Goal: Information Seeking & Learning: Understand process/instructions

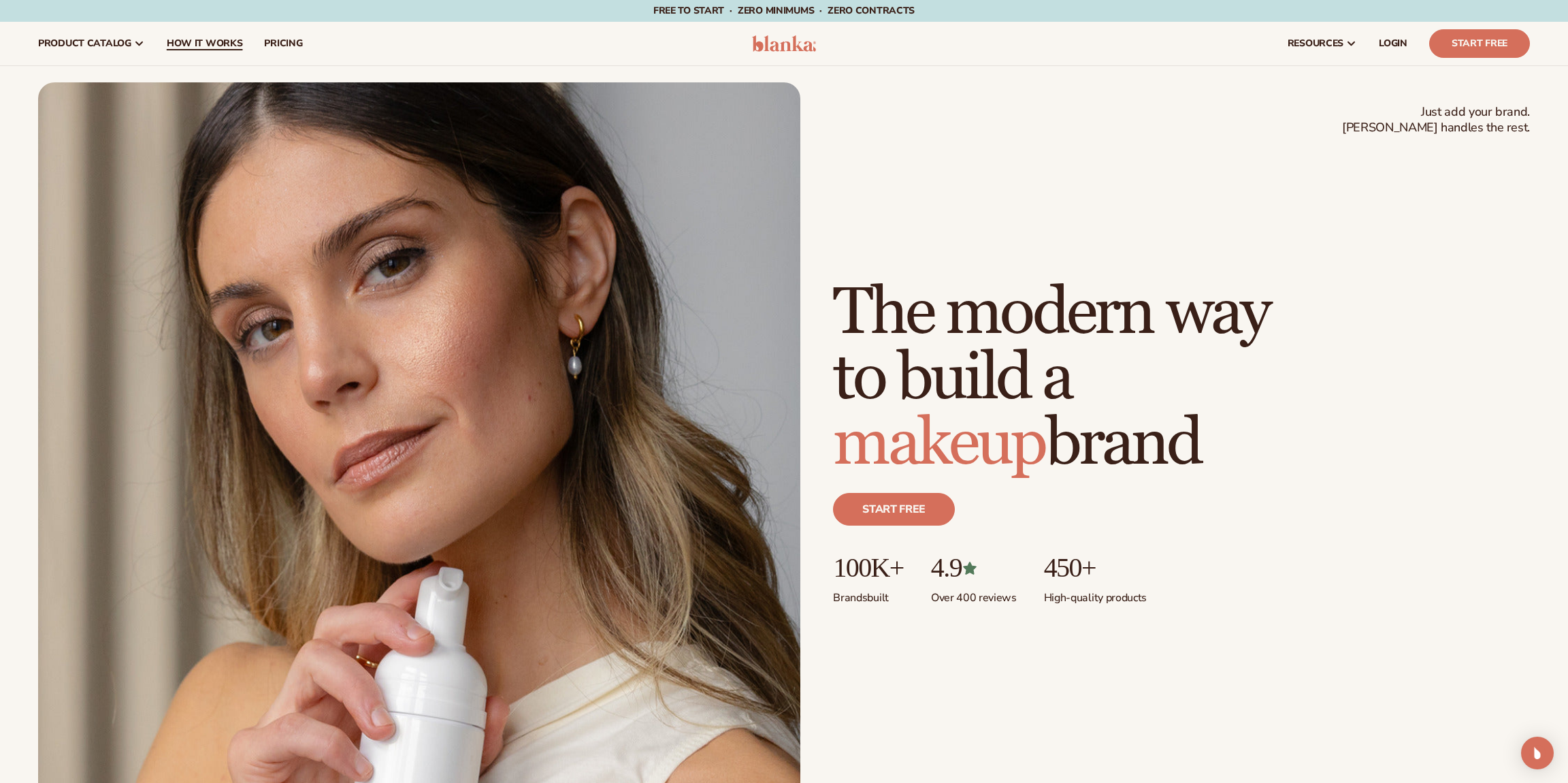
click at [191, 47] on span "How It Works" at bounding box center [205, 43] width 76 height 11
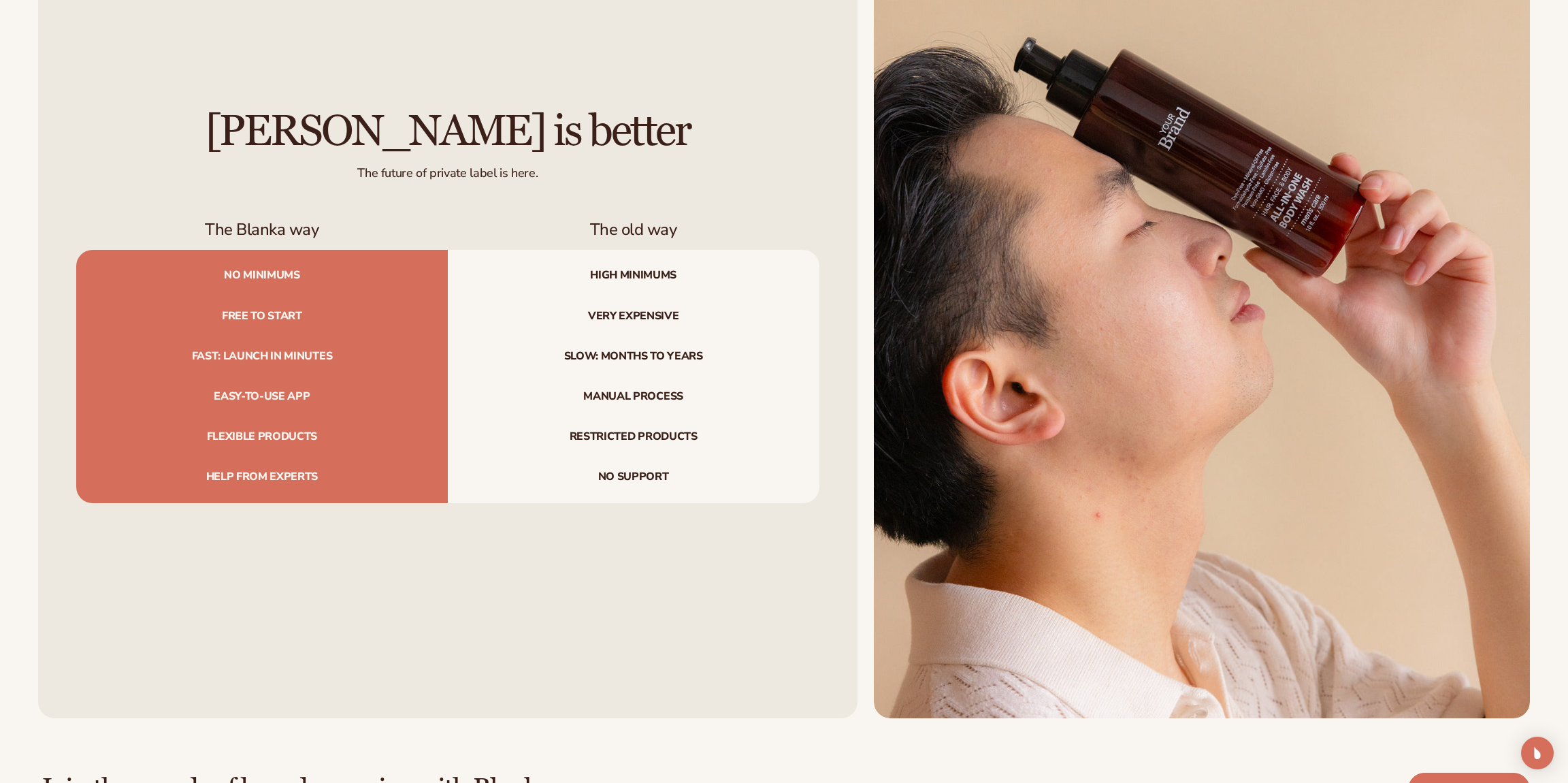
scroll to position [1818, 0]
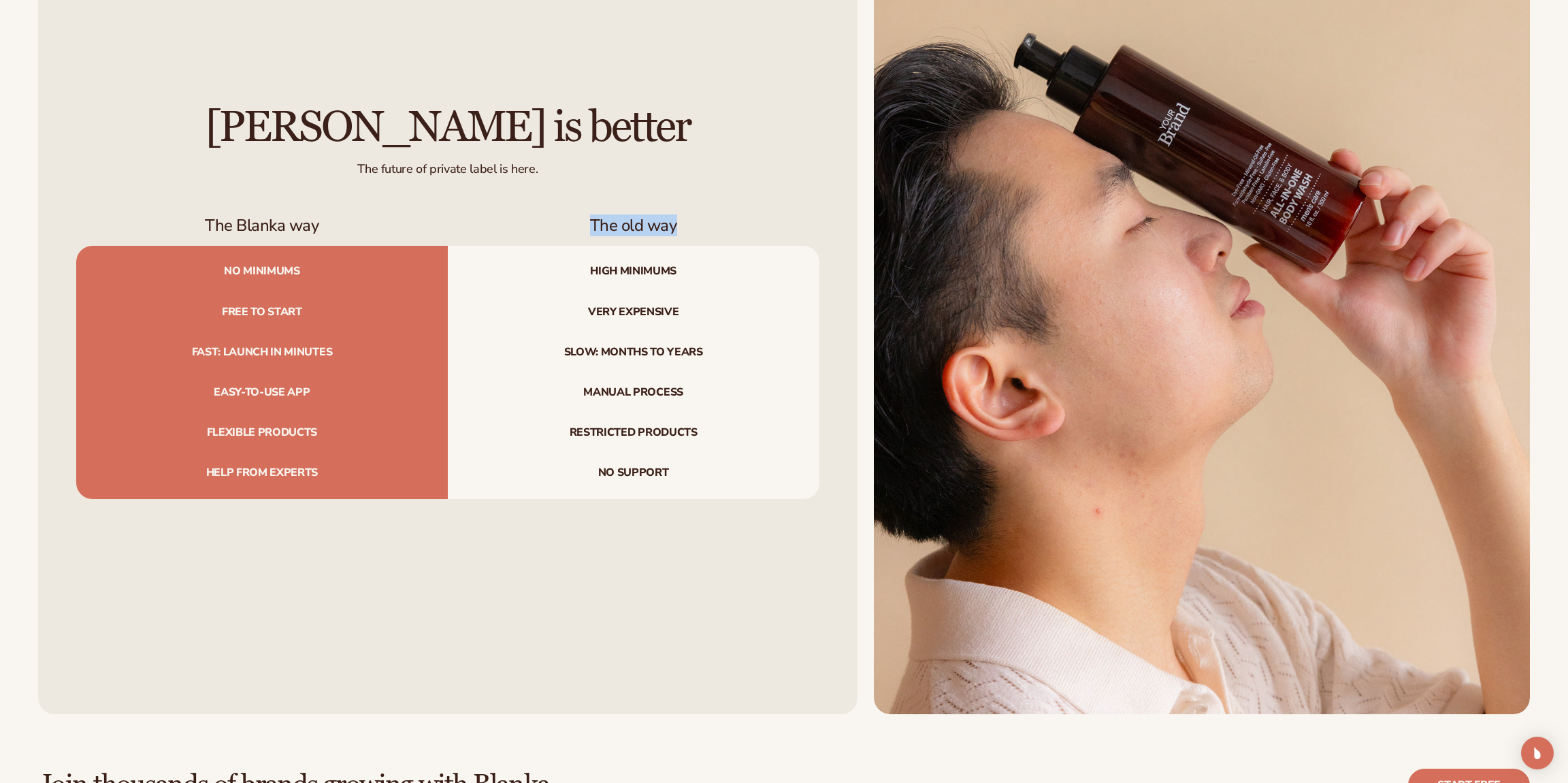
drag, startPoint x: 680, startPoint y: 220, endPoint x: 583, endPoint y: 225, distance: 97.1
click at [583, 225] on h3 "The old way" at bounding box center [633, 225] width 372 height 20
click at [584, 225] on h3 "The old way" at bounding box center [633, 225] width 372 height 20
click at [615, 337] on span "Slow: months to years" at bounding box center [633, 352] width 372 height 40
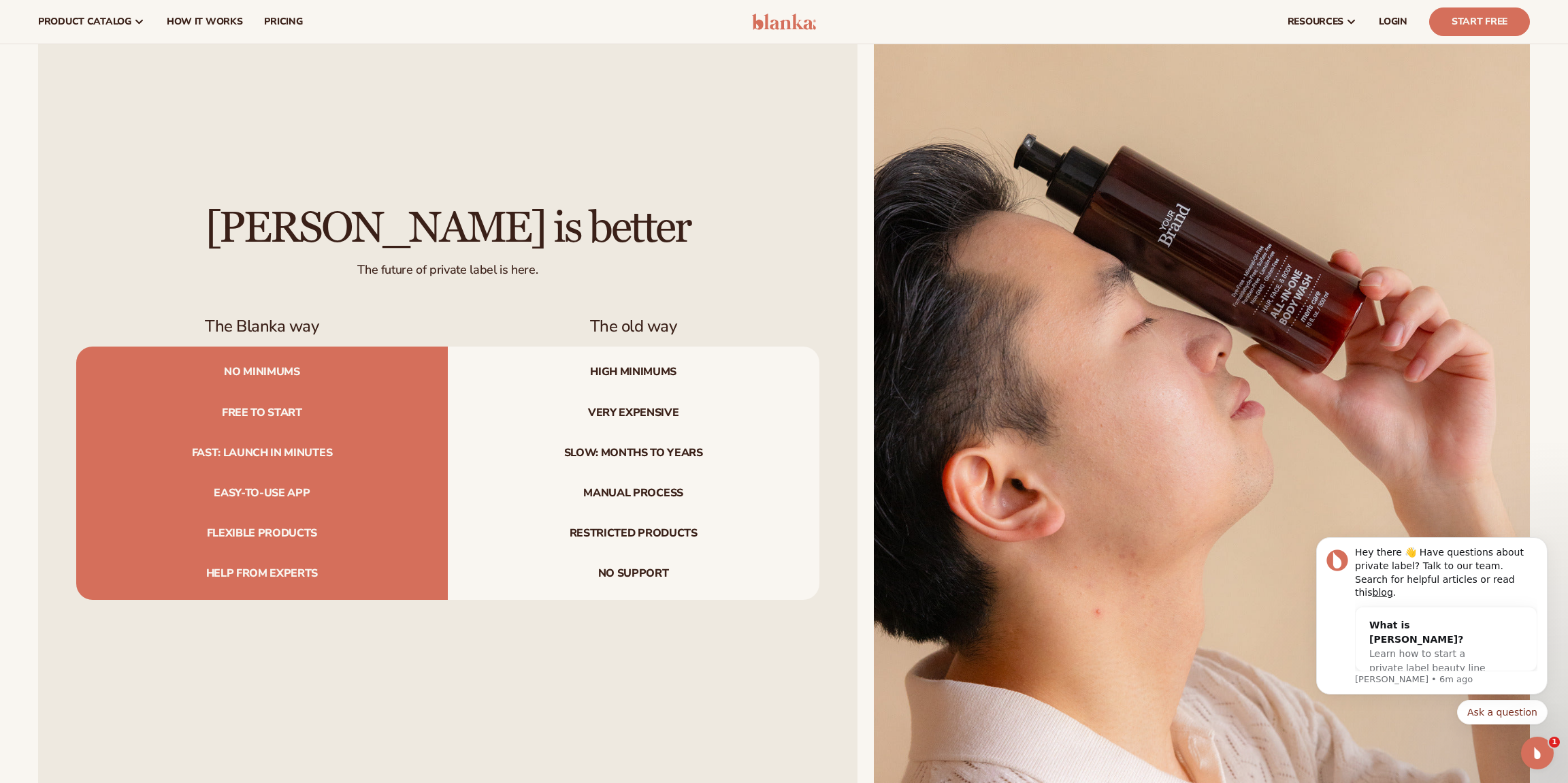
scroll to position [1676, 0]
